Goal: Information Seeking & Learning: Learn about a topic

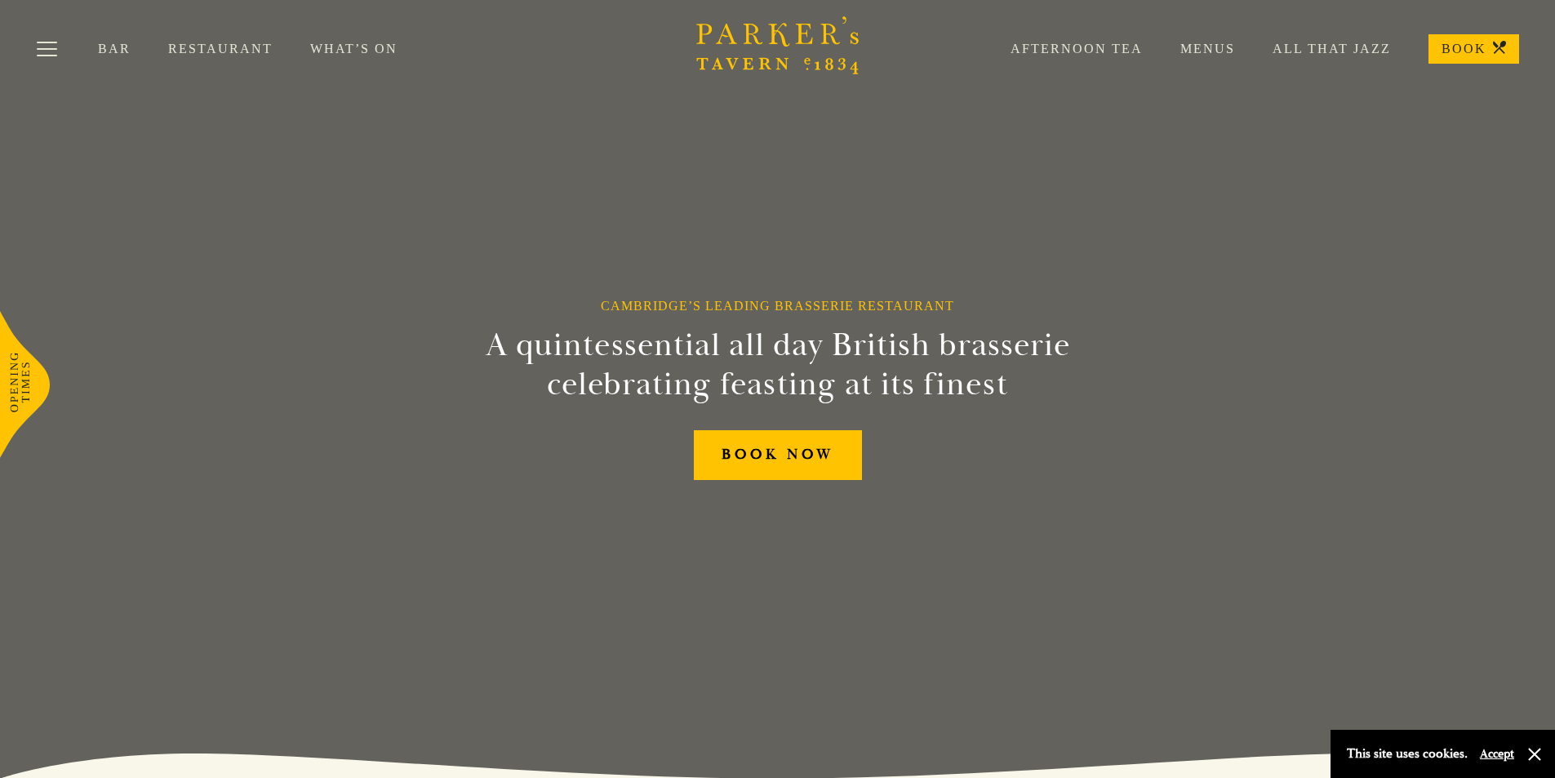
click at [1200, 47] on link "Menus" at bounding box center [1189, 49] width 92 height 16
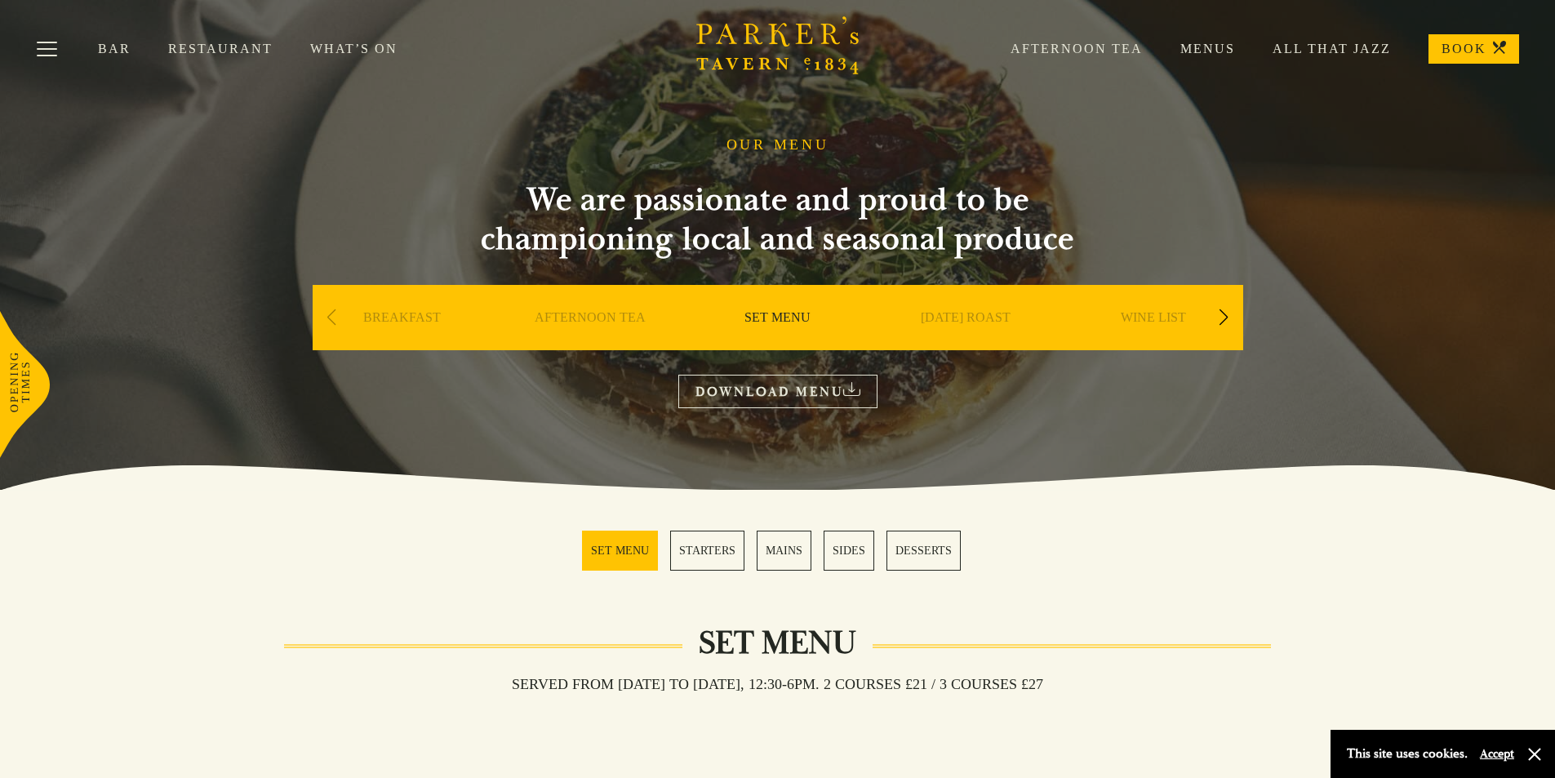
click at [1215, 308] on div "Next slide" at bounding box center [1224, 318] width 22 height 36
click at [1162, 308] on div "A LA CARTE" at bounding box center [1153, 342] width 180 height 114
click at [1152, 319] on link "A LA CARTE" at bounding box center [1153, 341] width 76 height 65
